Goal: Browse casually: Explore the website without a specific task or goal

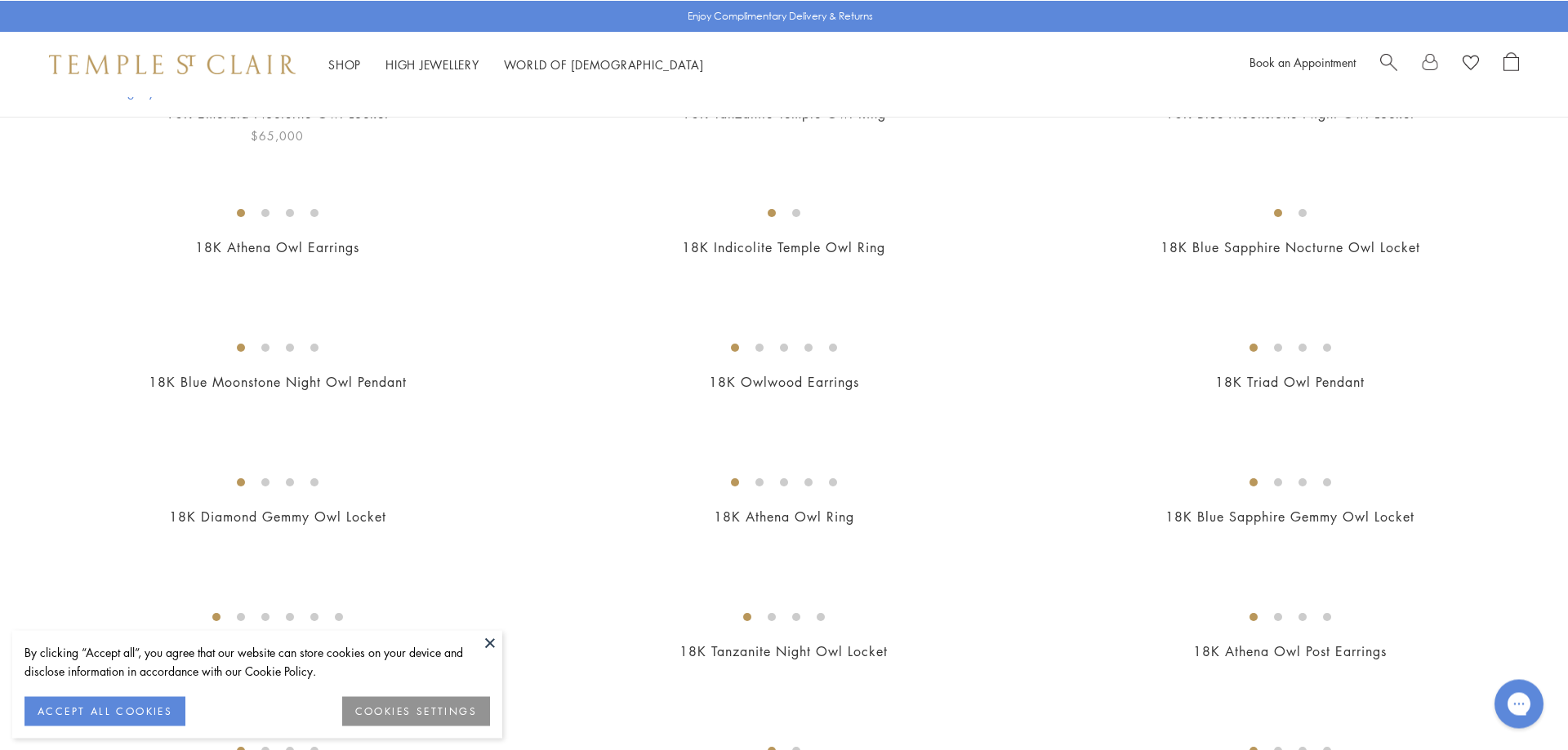
scroll to position [583, 0]
click at [488, 641] on button at bounding box center [490, 642] width 25 height 25
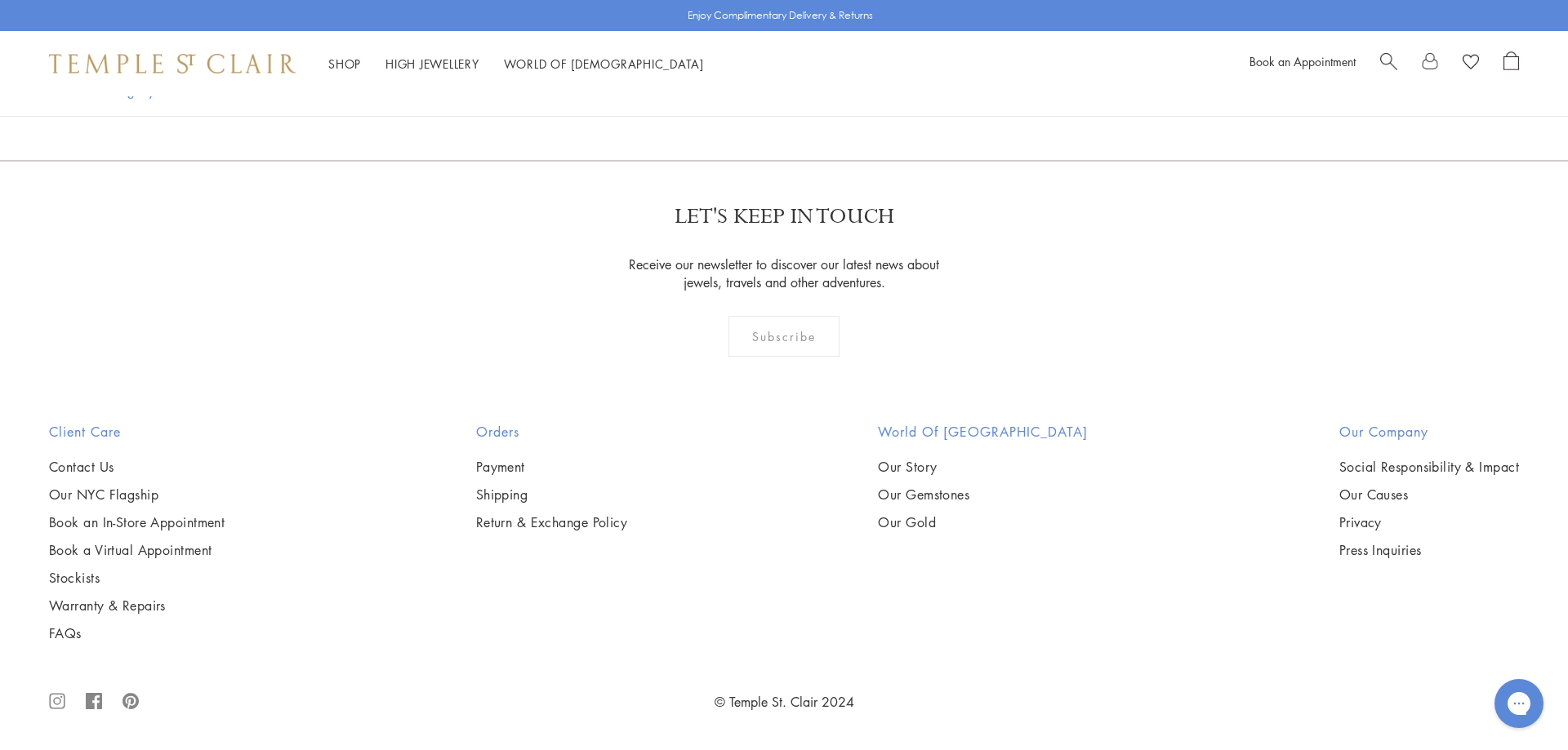
scroll to position [2832, 0]
click at [0, 0] on img at bounding box center [0, 0] width 0 height 0
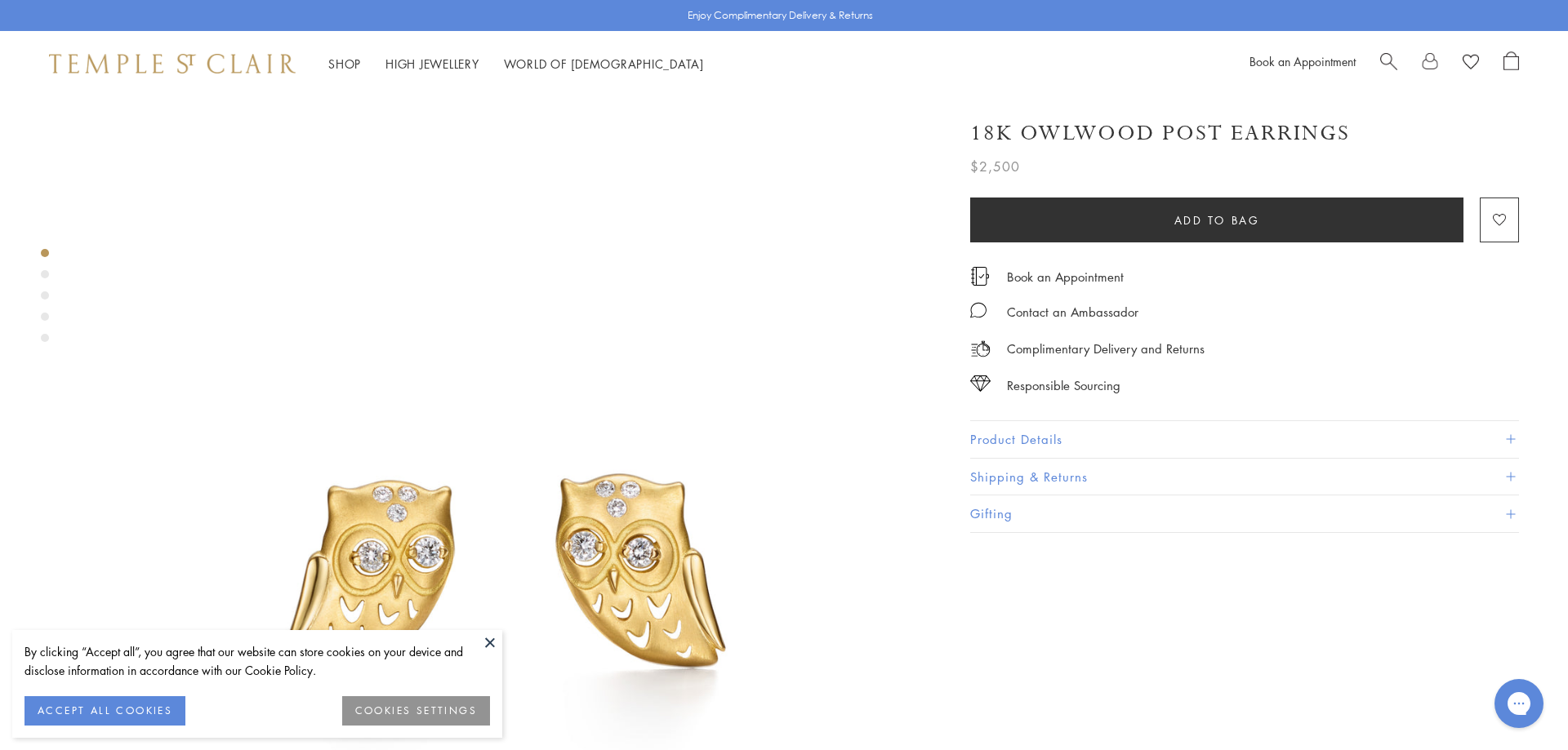
click at [482, 639] on button at bounding box center [490, 642] width 25 height 25
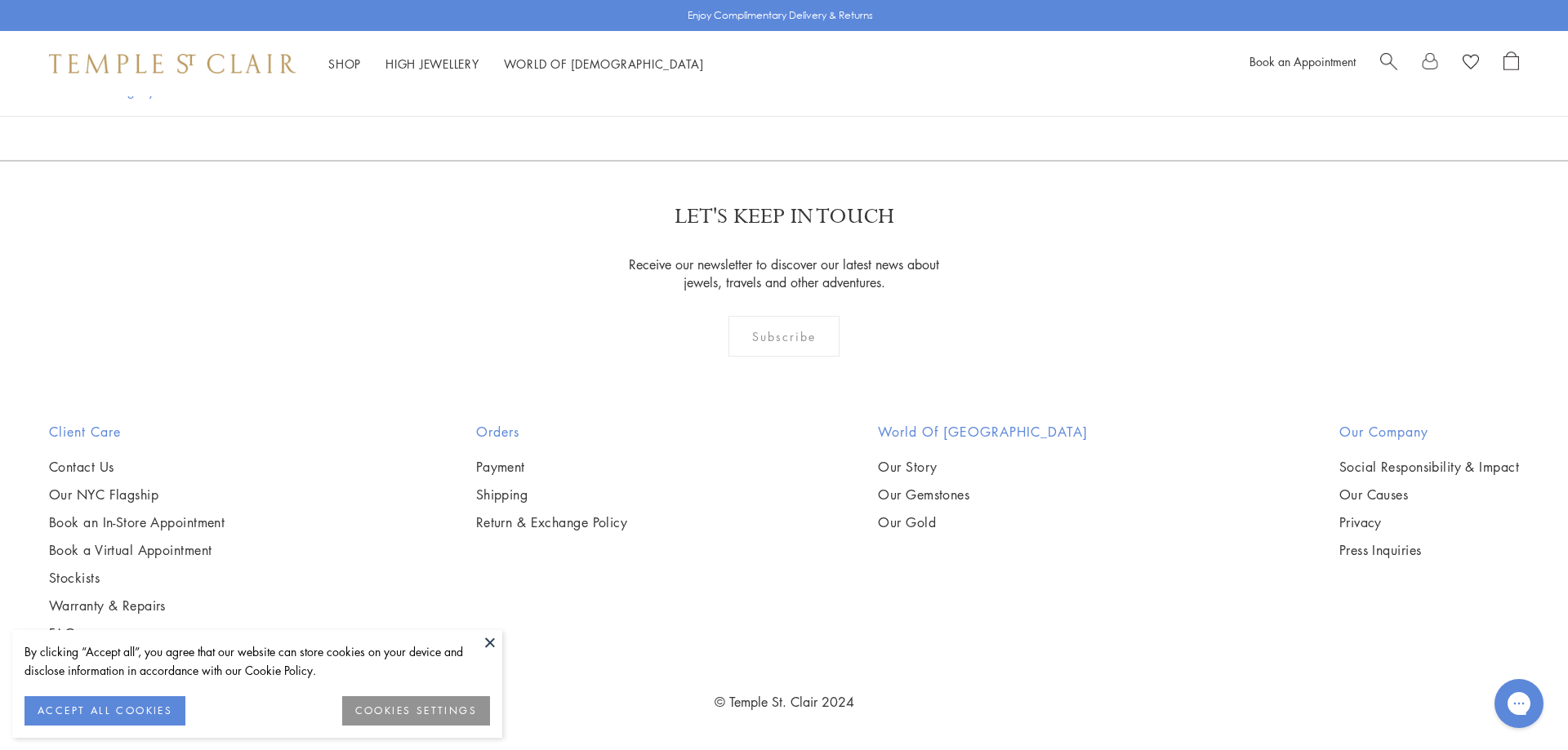
click at [0, 0] on img at bounding box center [0, 0] width 0 height 0
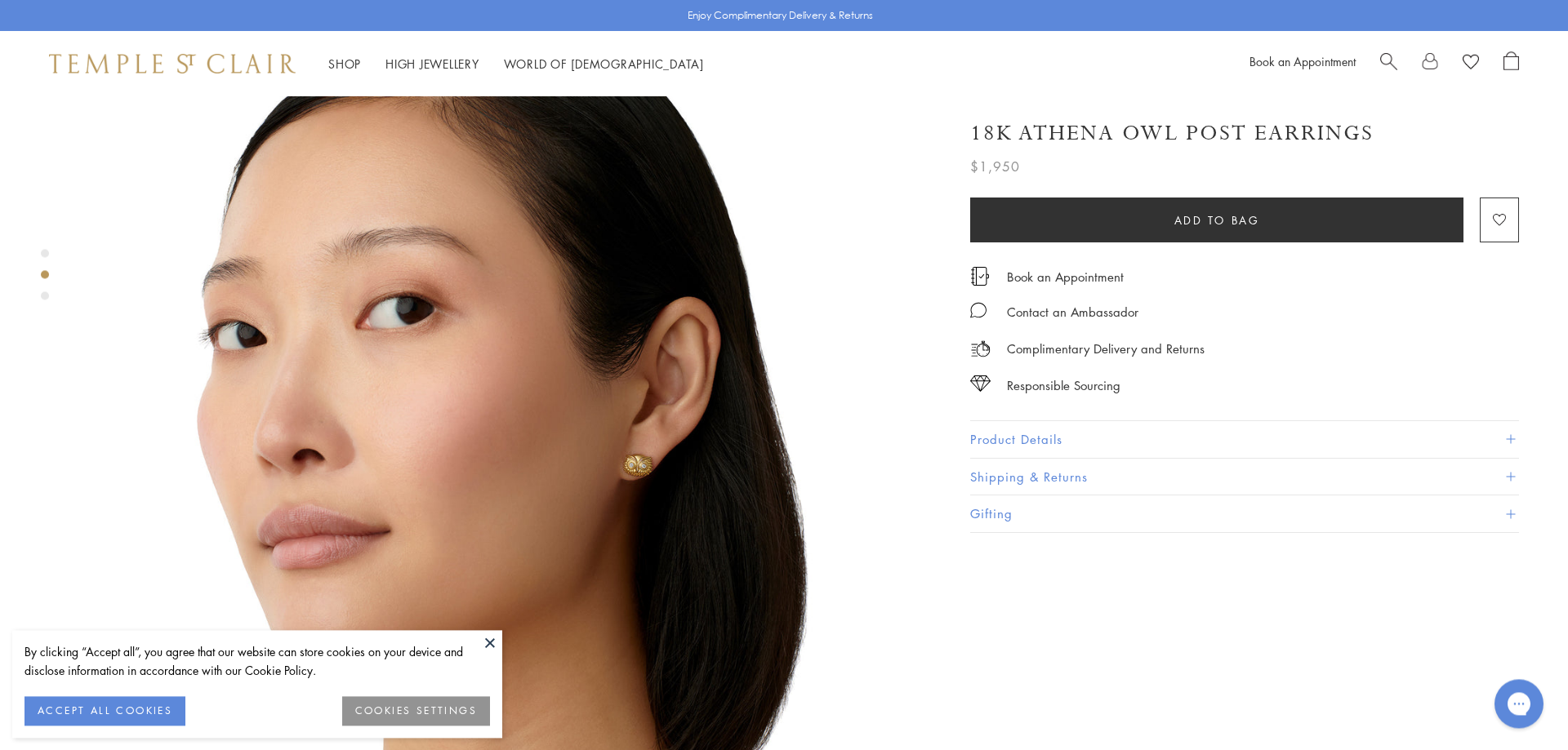
scroll to position [749, 0]
